Goal: Navigation & Orientation: Find specific page/section

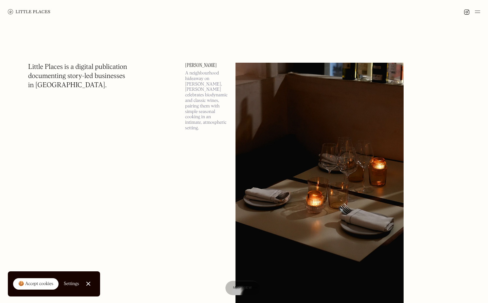
click at [89, 283] on link "Close Cookie Popup" at bounding box center [88, 283] width 13 height 13
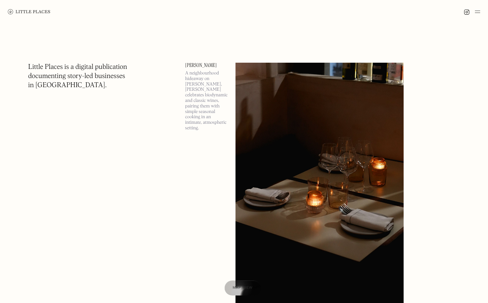
click at [239, 287] on span "Map view" at bounding box center [242, 288] width 20 height 4
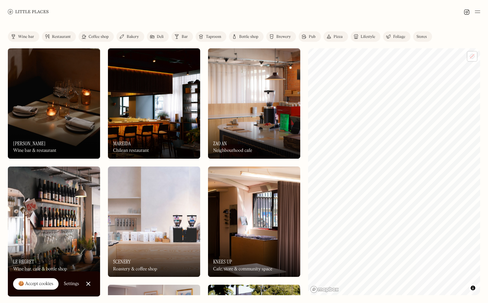
click at [28, 12] on img at bounding box center [28, 11] width 41 height 5
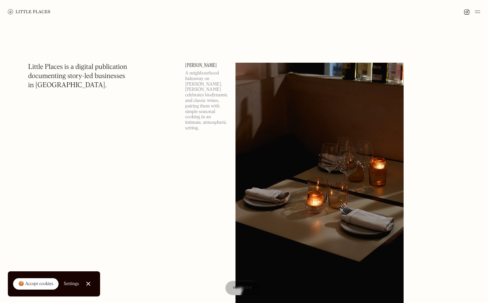
click at [477, 13] on img at bounding box center [476, 12] width 5 height 8
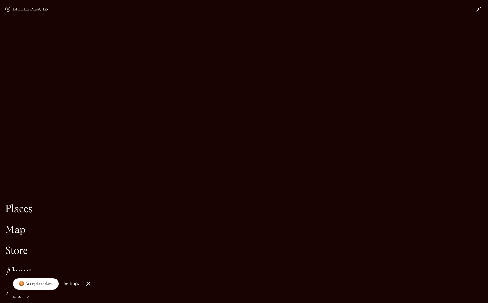
click at [85, 286] on link "Close Cookie Popup" at bounding box center [88, 283] width 13 height 13
click at [92, 274] on link "About" at bounding box center [243, 272] width 477 height 10
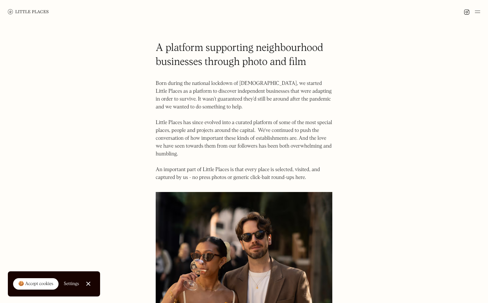
click at [42, 14] on link at bounding box center [28, 12] width 41 height 24
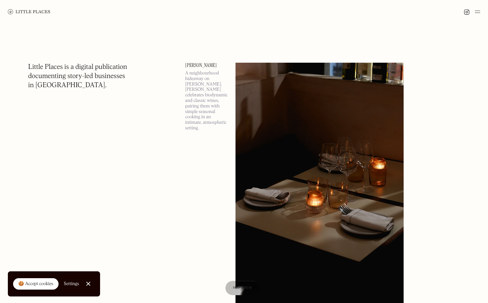
click at [330, 87] on img at bounding box center [319, 184] width 168 height 242
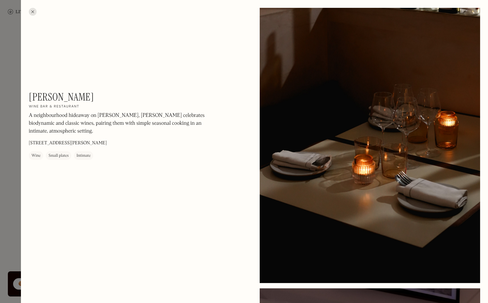
click at [34, 13] on div at bounding box center [33, 12] width 8 height 8
